Goal: Obtain resource: Obtain resource

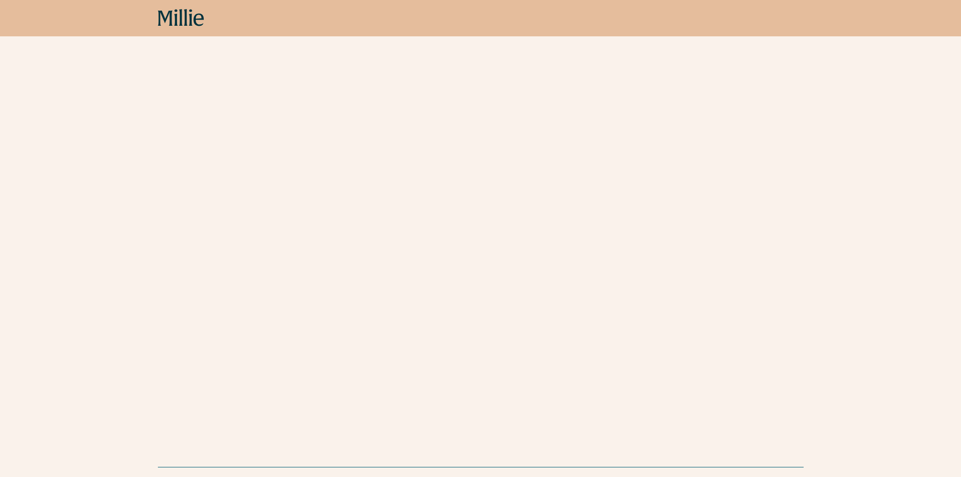
scroll to position [613, 0]
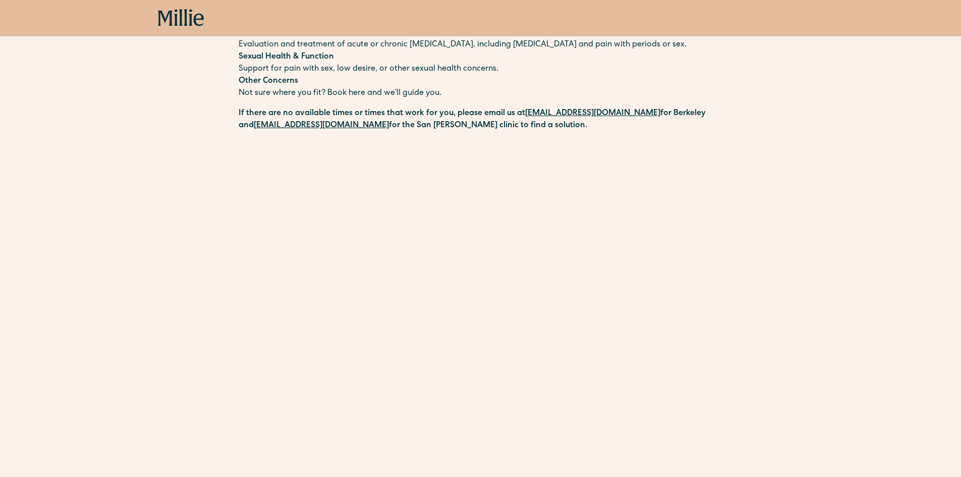
scroll to position [436, 0]
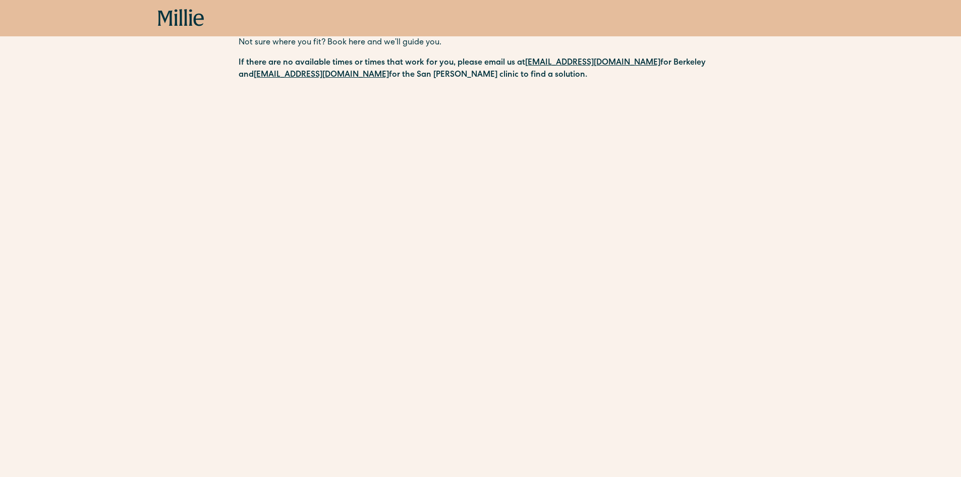
click at [170, 211] on div "Schedule your appointment We offer compassionate, expert care for a wide range …" at bounding box center [480, 80] width 961 height 871
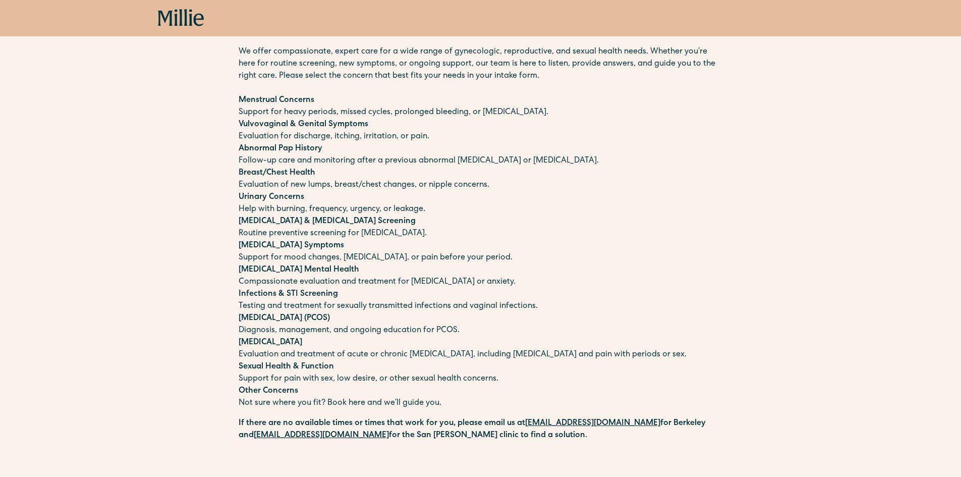
scroll to position [58, 0]
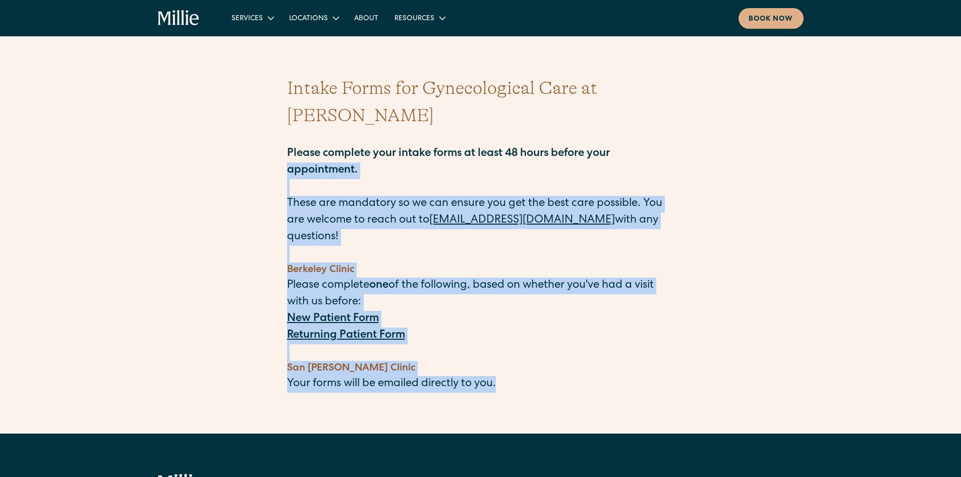
drag, startPoint x: 262, startPoint y: 149, endPoint x: 592, endPoint y: 338, distance: 379.8
click at [592, 338] on div "Intake Forms for Gynecological Care at Millie Please complete your intake forms…" at bounding box center [480, 241] width 961 height 383
click at [592, 376] on p "Your forms will be emailed directly to you." at bounding box center [481, 384] width 388 height 17
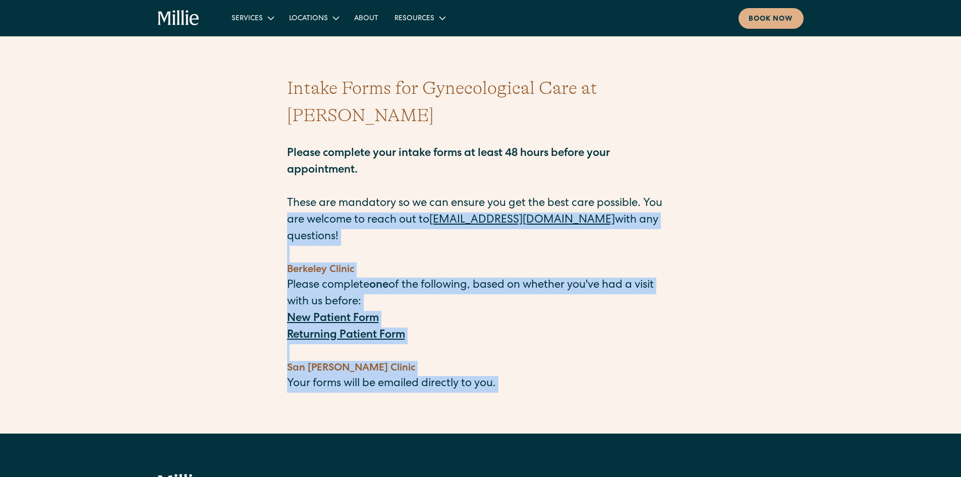
drag, startPoint x: 592, startPoint y: 338, endPoint x: 281, endPoint y: 190, distance: 344.9
click at [281, 190] on div "Intake Forms for Gynecological Care at Millie Please complete your intake forms…" at bounding box center [480, 241] width 961 height 383
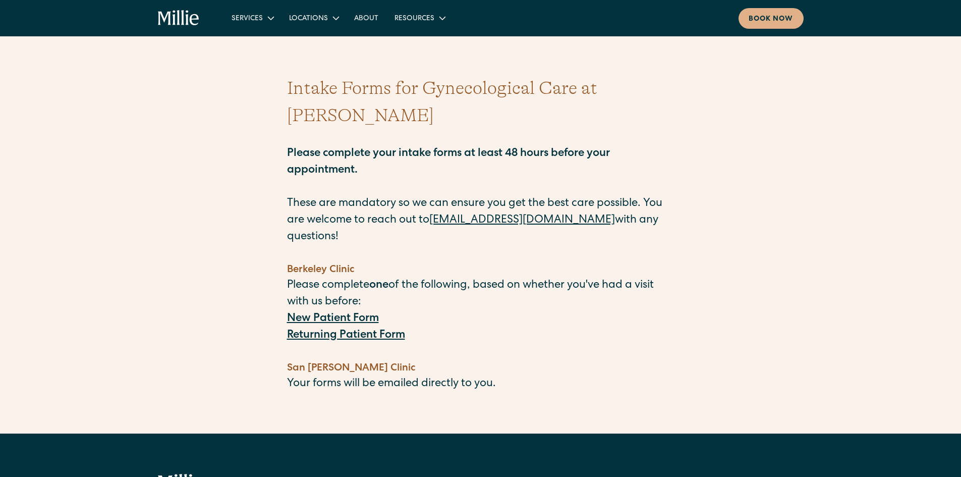
click at [275, 178] on div "Intake Forms for Gynecological Care at Millie Please complete your intake forms…" at bounding box center [480, 241] width 961 height 383
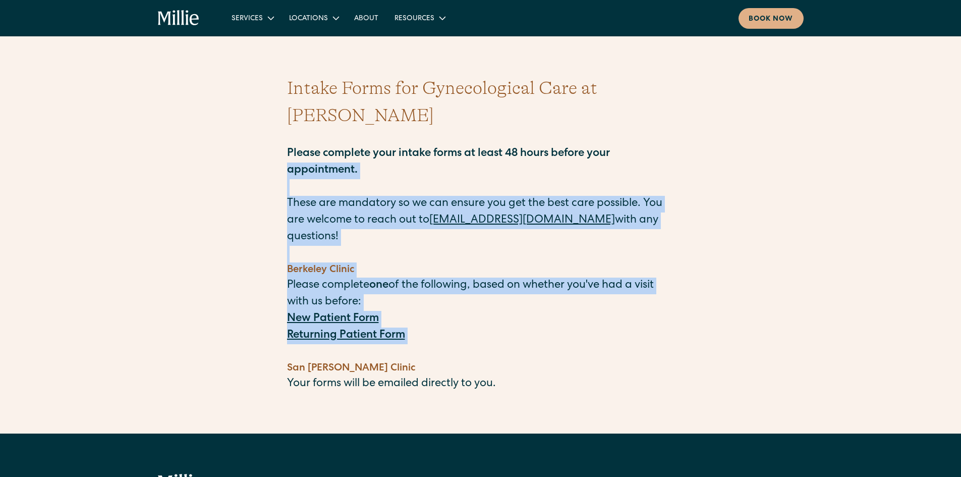
drag, startPoint x: 264, startPoint y: 148, endPoint x: 583, endPoint y: 310, distance: 357.3
click at [583, 310] on div "Intake Forms for Gynecological Care at Millie Please complete your intake forms…" at bounding box center [480, 241] width 961 height 383
click at [583, 344] on p "‍" at bounding box center [481, 352] width 388 height 17
